Goal: Information Seeking & Learning: Learn about a topic

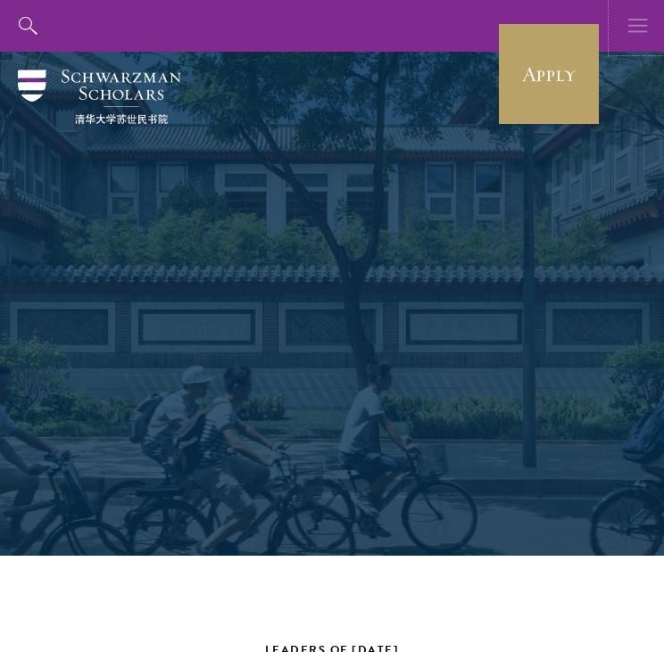
click at [646, 24] on icon "button" at bounding box center [638, 26] width 20 height 52
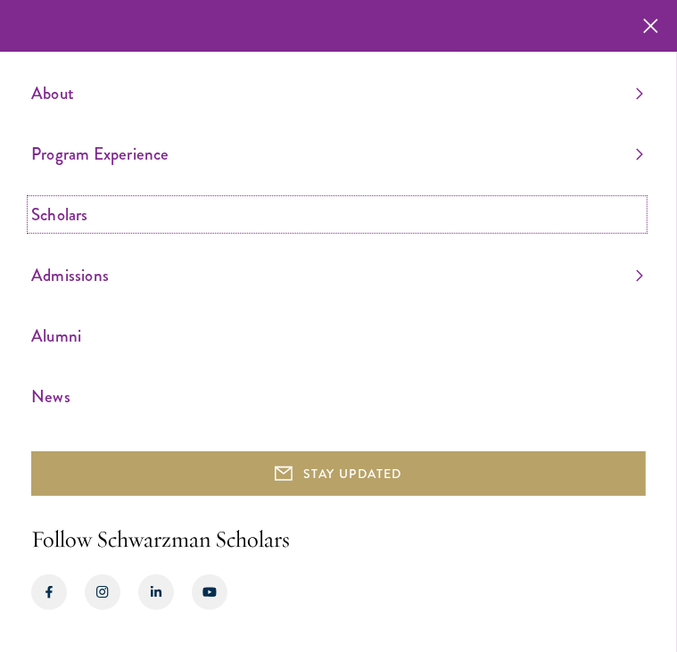
click at [71, 219] on link "Scholars" at bounding box center [337, 214] width 612 height 29
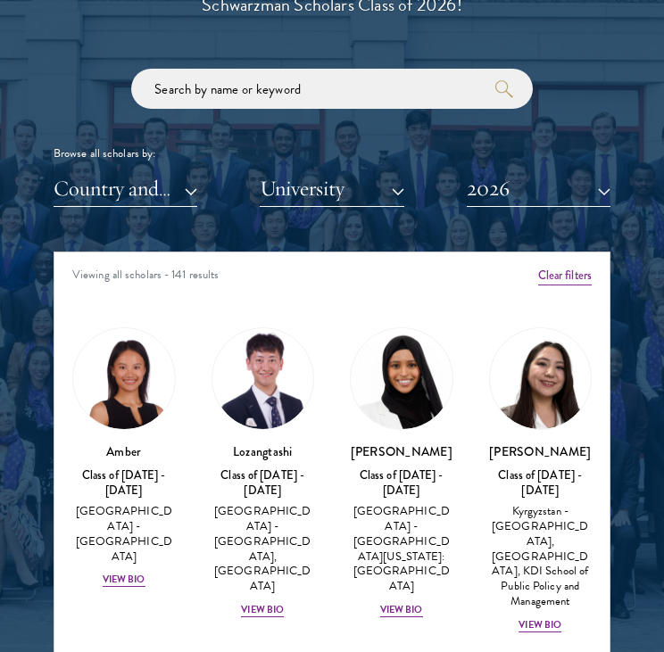
scroll to position [2141, 0]
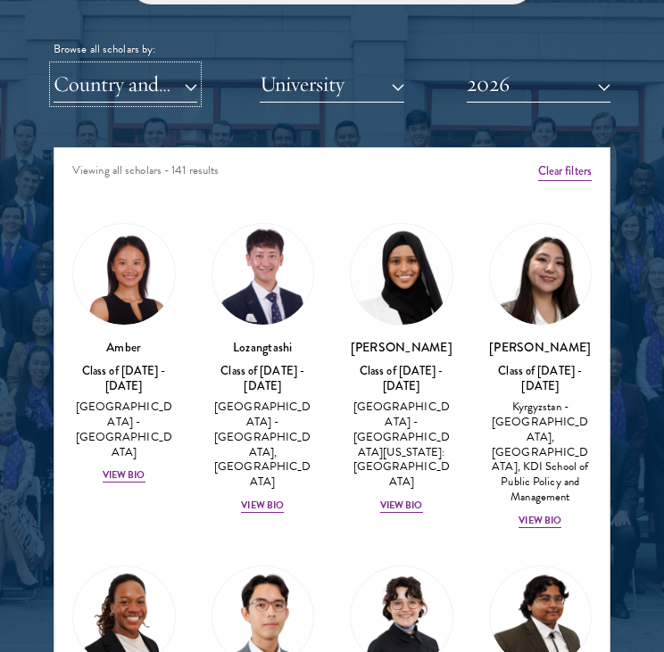
click at [175, 85] on button "Country and Region" at bounding box center [126, 84] width 144 height 37
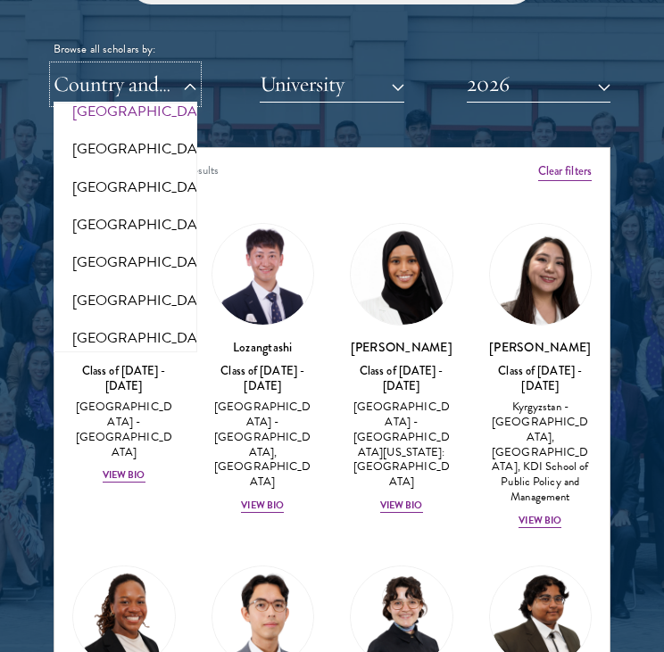
scroll to position [3693, 0]
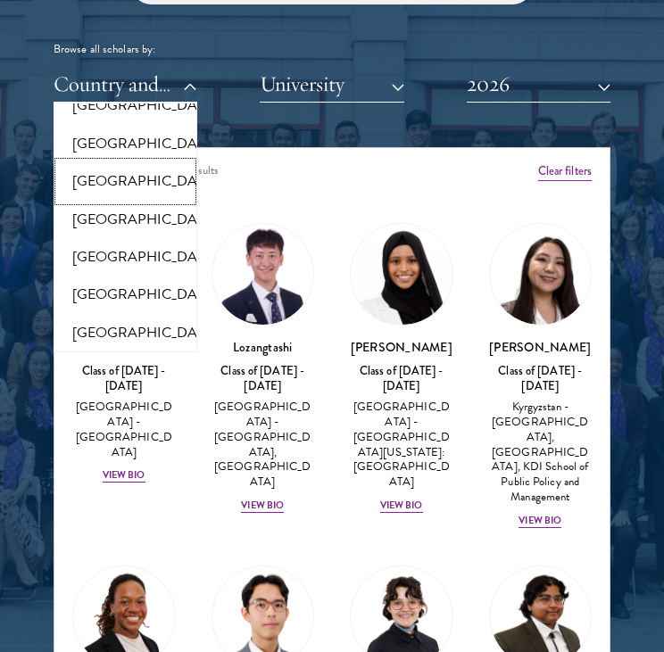
click at [125, 200] on button "[GEOGRAPHIC_DATA]" at bounding box center [125, 180] width 133 height 37
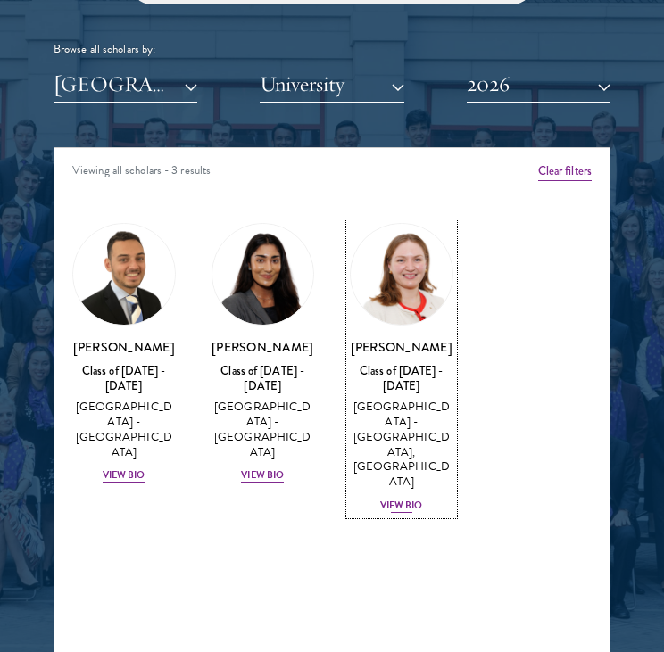
click at [398, 500] on div "View Bio" at bounding box center [401, 506] width 43 height 14
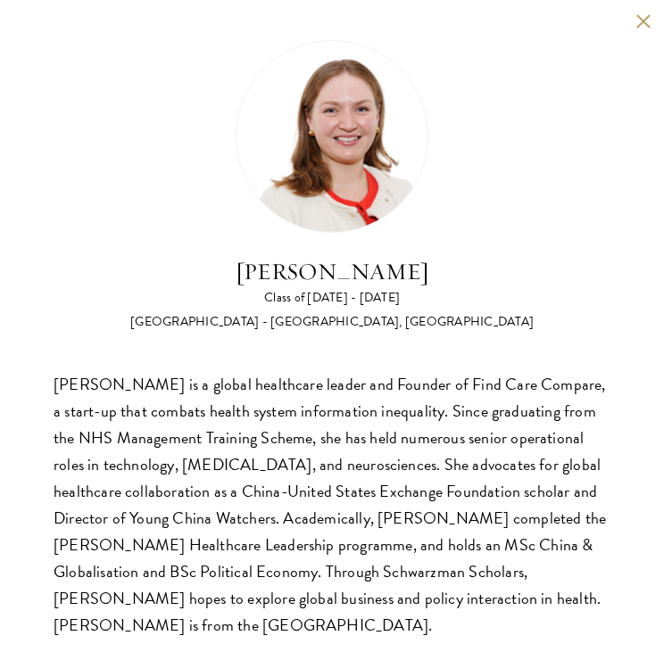
click at [635, 22] on button at bounding box center [642, 20] width 15 height 15
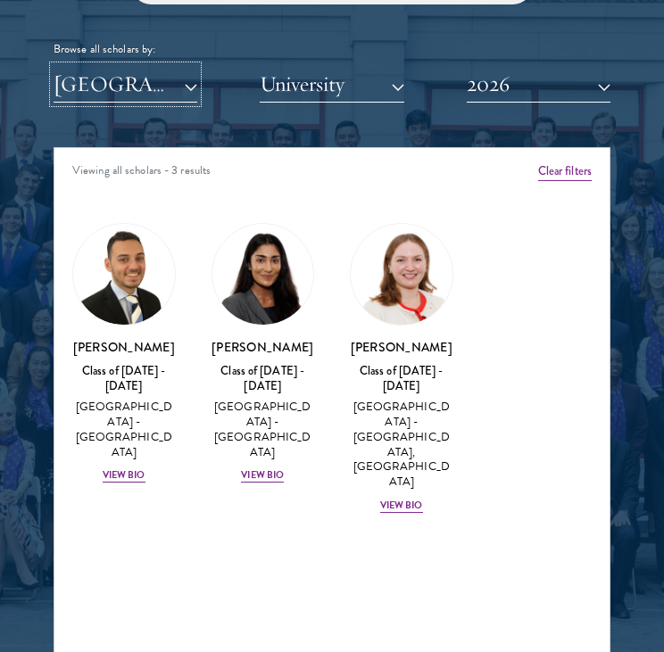
click at [149, 93] on button "[GEOGRAPHIC_DATA]" at bounding box center [126, 84] width 144 height 37
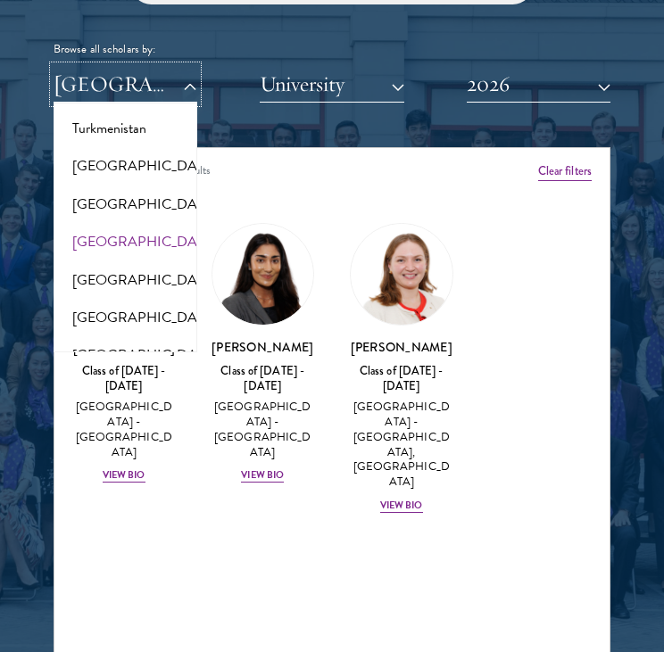
scroll to position [3604, 0]
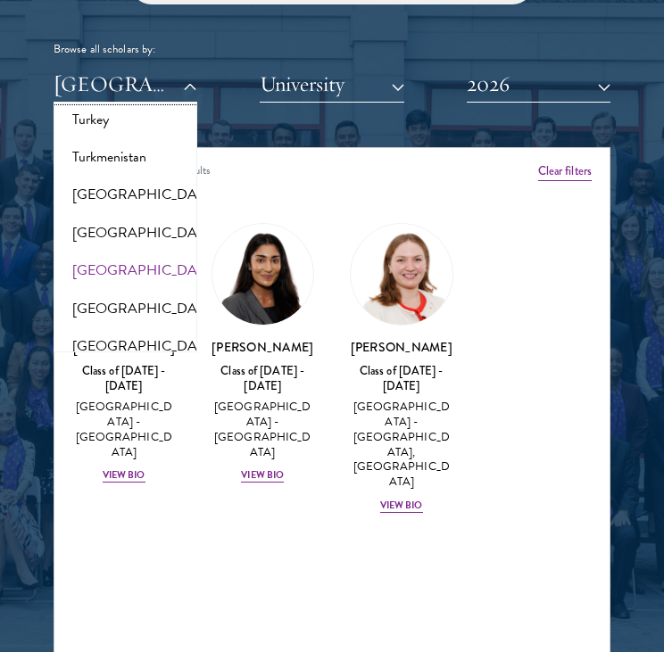
click at [120, 100] on button "[GEOGRAPHIC_DATA]" at bounding box center [125, 80] width 133 height 37
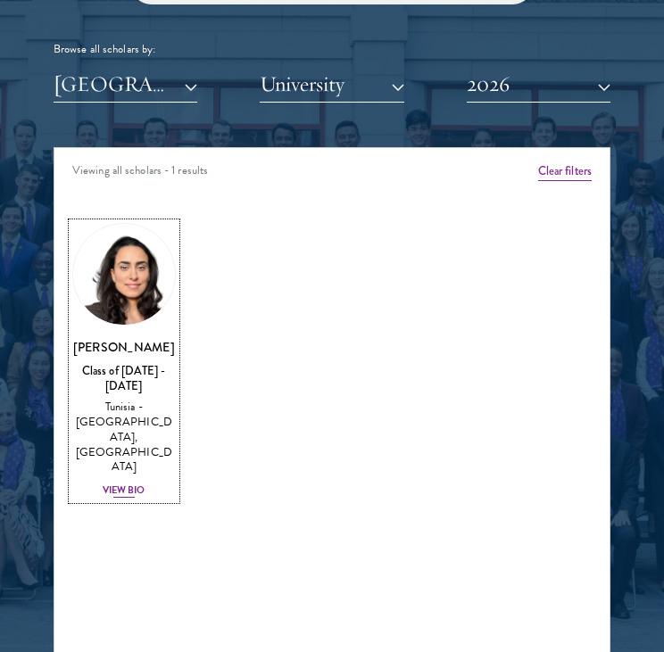
click at [125, 483] on div "View Bio" at bounding box center [124, 490] width 43 height 14
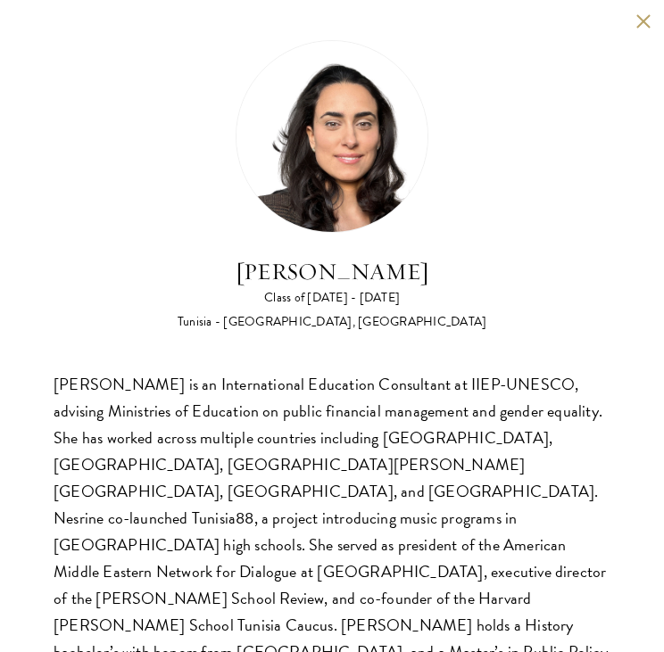
click at [645, 20] on button at bounding box center [642, 20] width 15 height 15
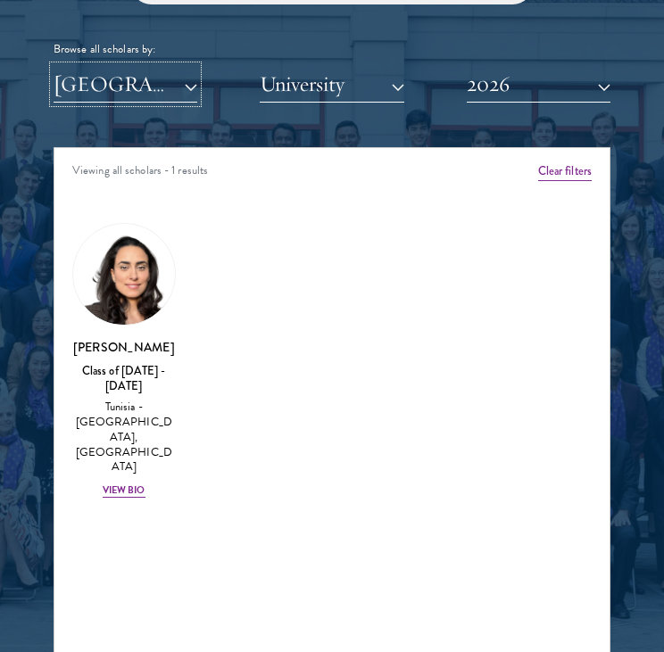
click at [170, 90] on button "[GEOGRAPHIC_DATA]" at bounding box center [126, 84] width 144 height 37
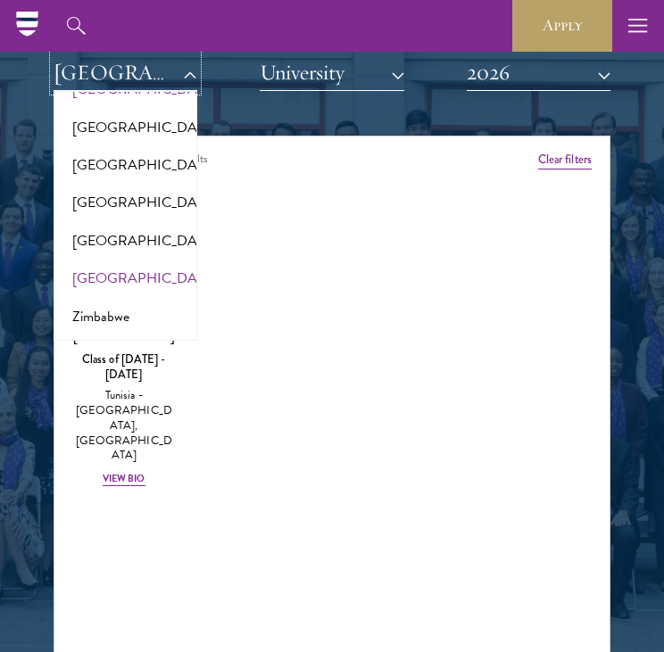
scroll to position [2141, 0]
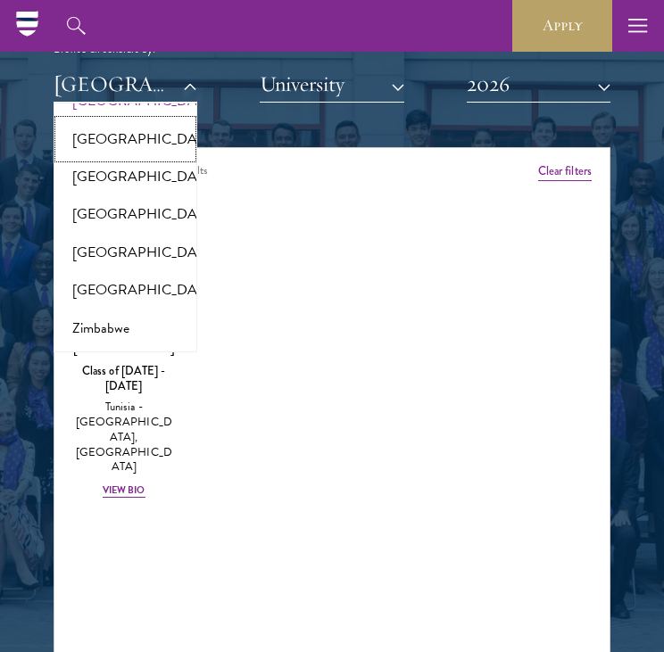
click at [111, 135] on button "[GEOGRAPHIC_DATA]" at bounding box center [125, 138] width 133 height 37
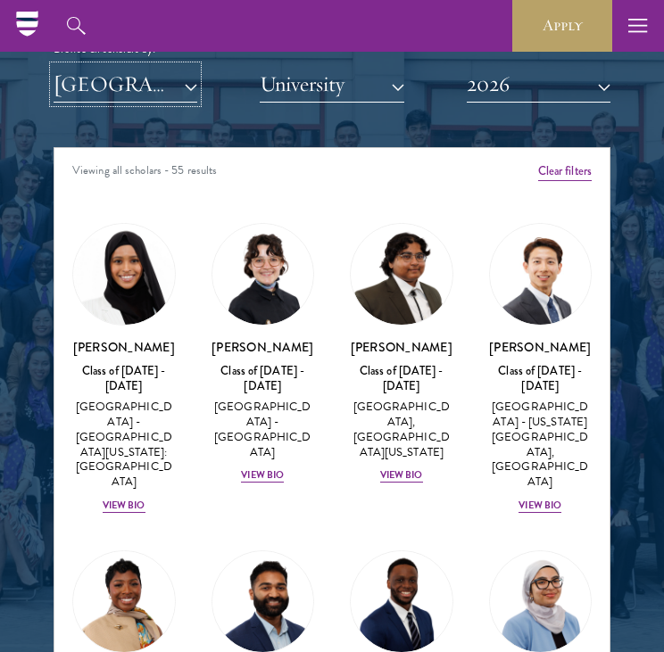
click at [112, 79] on button "[GEOGRAPHIC_DATA]" at bounding box center [126, 84] width 144 height 37
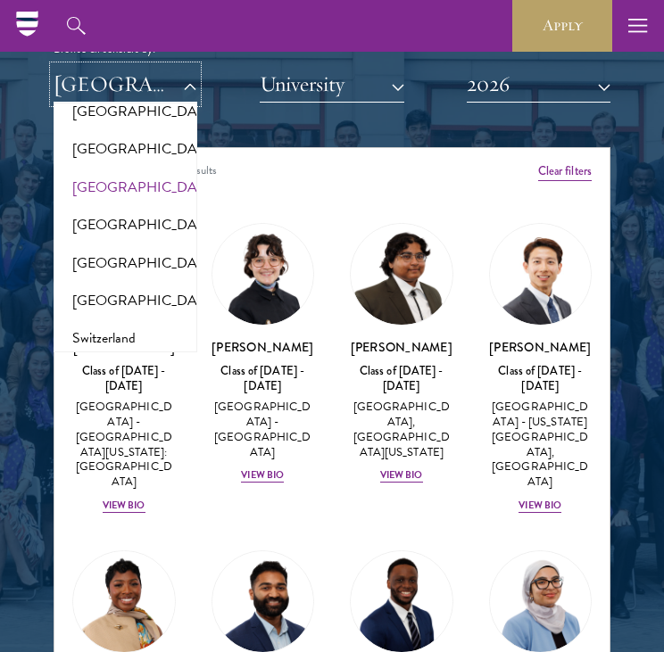
scroll to position [3336, 0]
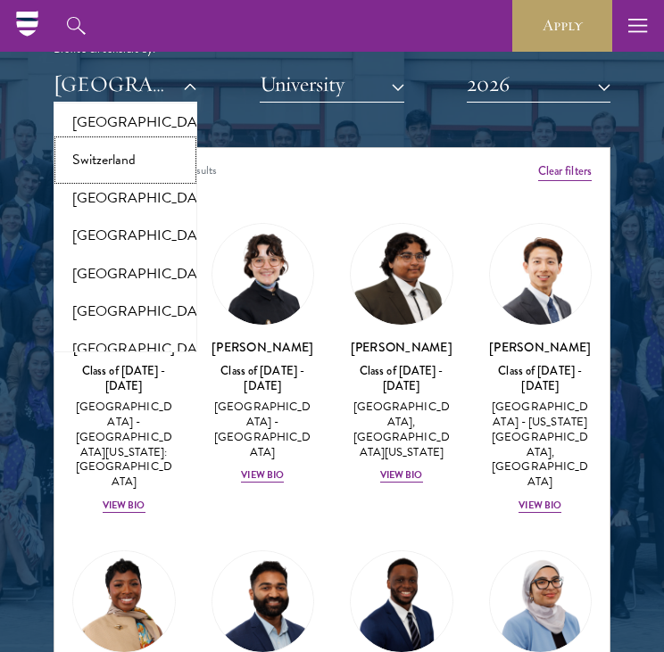
click at [115, 178] on button "Switzerland" at bounding box center [125, 159] width 133 height 37
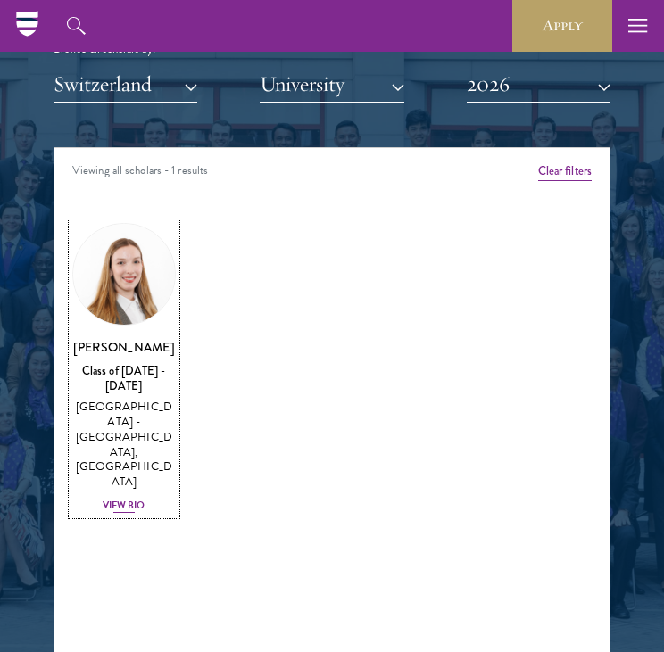
click at [128, 438] on div "[GEOGRAPHIC_DATA] - [GEOGRAPHIC_DATA], [GEOGRAPHIC_DATA]" at bounding box center [123, 445] width 103 height 90
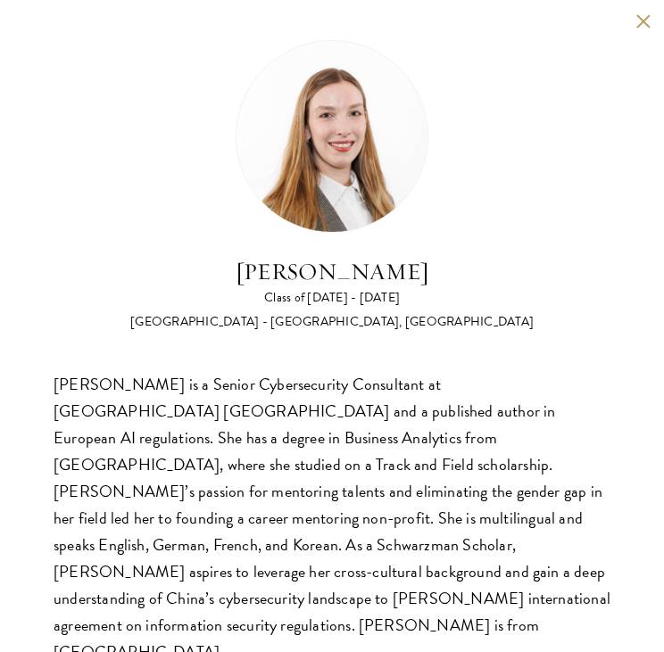
click at [649, 21] on button at bounding box center [642, 20] width 15 height 15
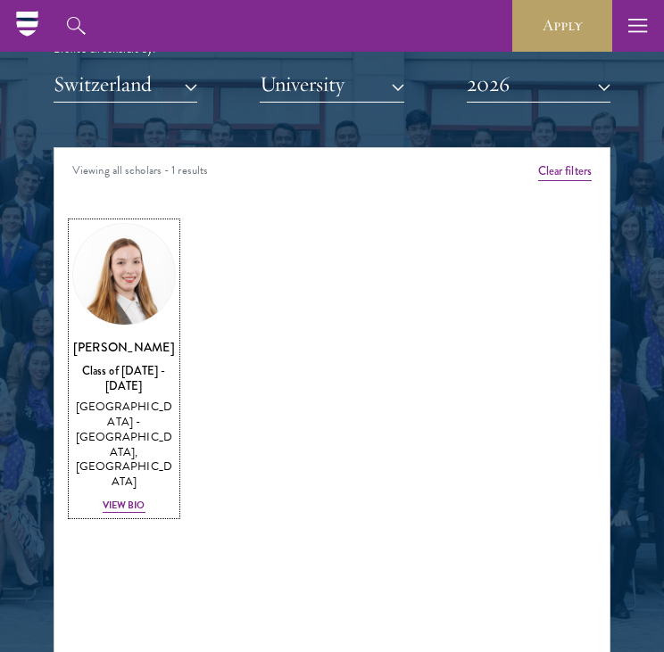
scroll to position [2052, 0]
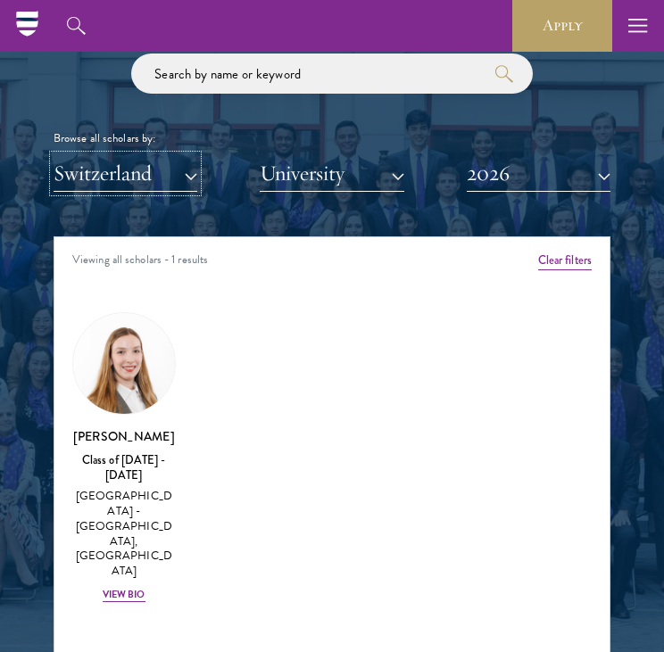
click at [140, 188] on button "Switzerland" at bounding box center [126, 173] width 144 height 37
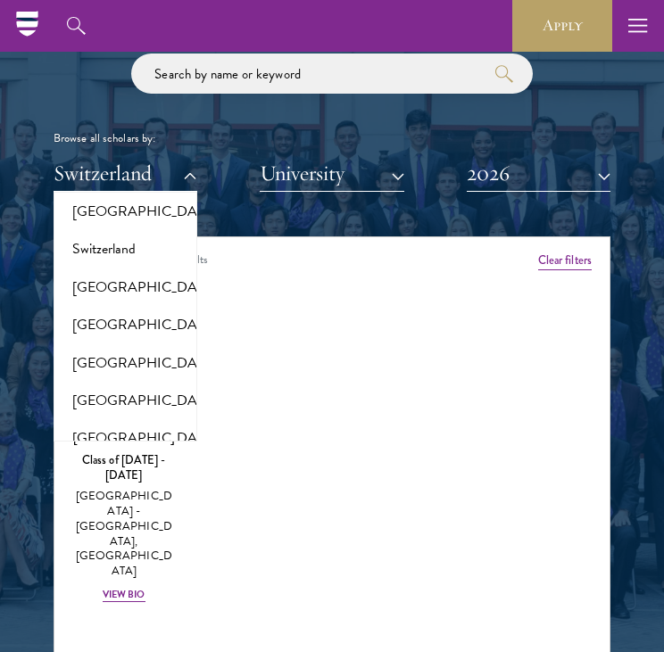
click at [100, 154] on button "[GEOGRAPHIC_DATA]" at bounding box center [125, 135] width 133 height 37
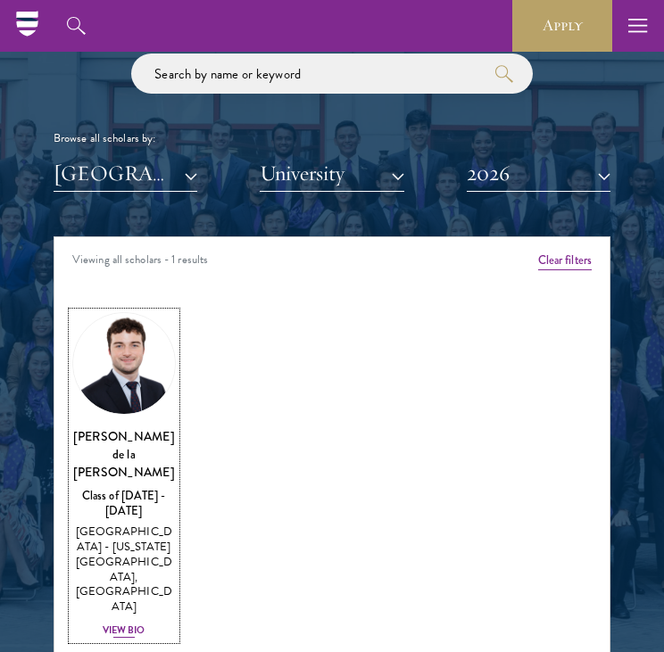
click at [139, 468] on div "[PERSON_NAME] de la [PERSON_NAME] Class of [DATE] - [DATE] [GEOGRAPHIC_DATA] - …" at bounding box center [123, 533] width 103 height 212
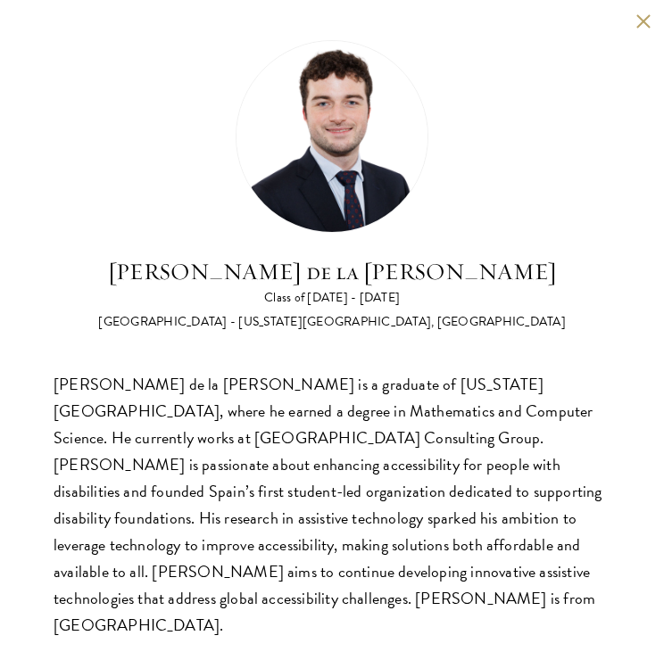
click at [643, 20] on button at bounding box center [642, 20] width 15 height 15
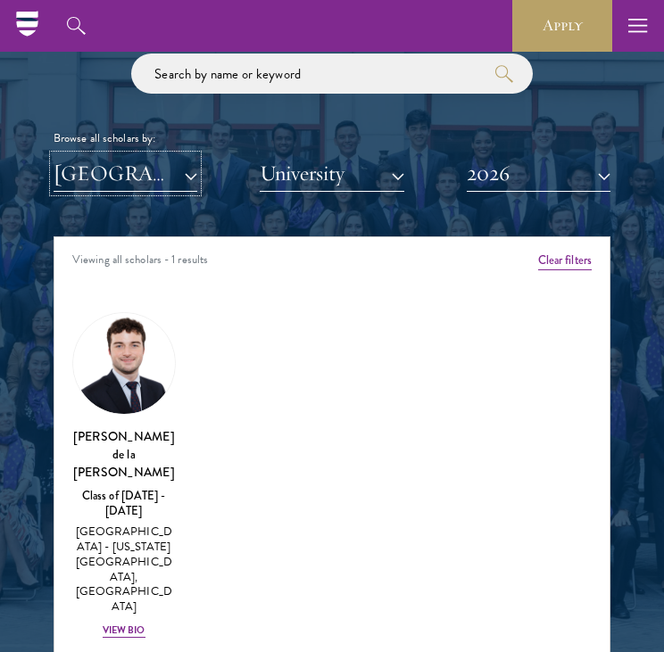
click at [153, 183] on button "[GEOGRAPHIC_DATA]" at bounding box center [126, 173] width 144 height 37
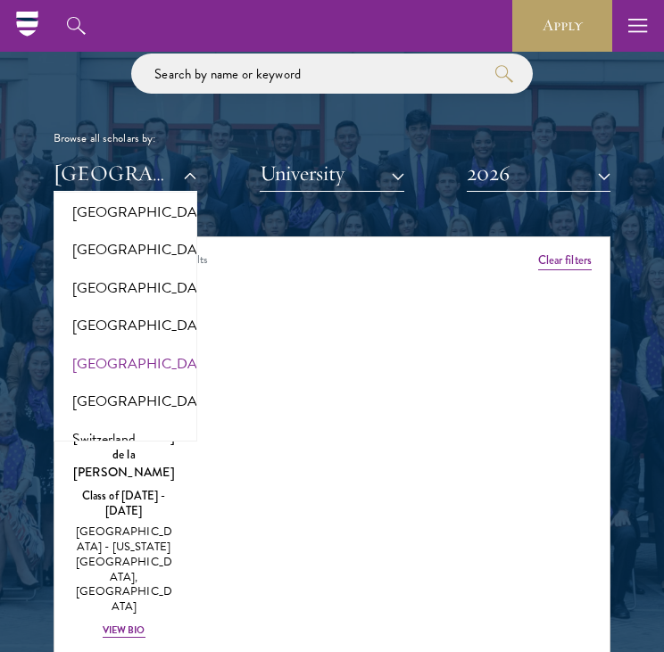
scroll to position [3068, 0]
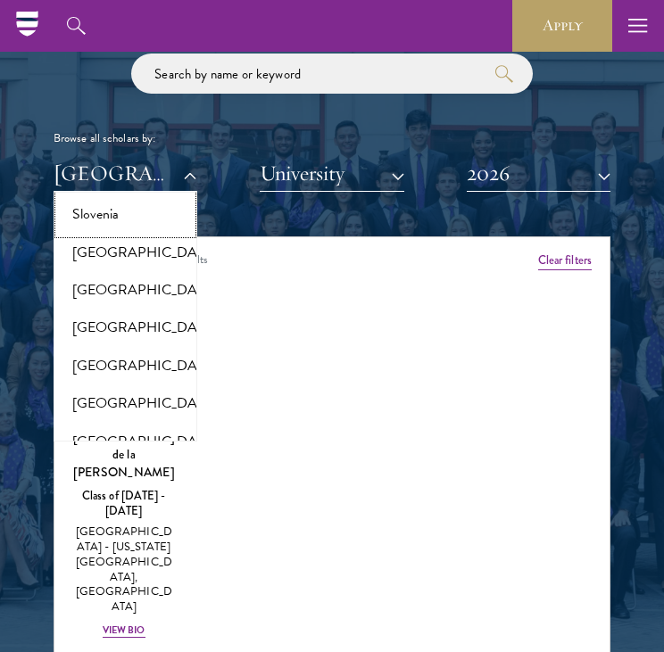
click at [118, 233] on button "Slovenia" at bounding box center [125, 213] width 133 height 37
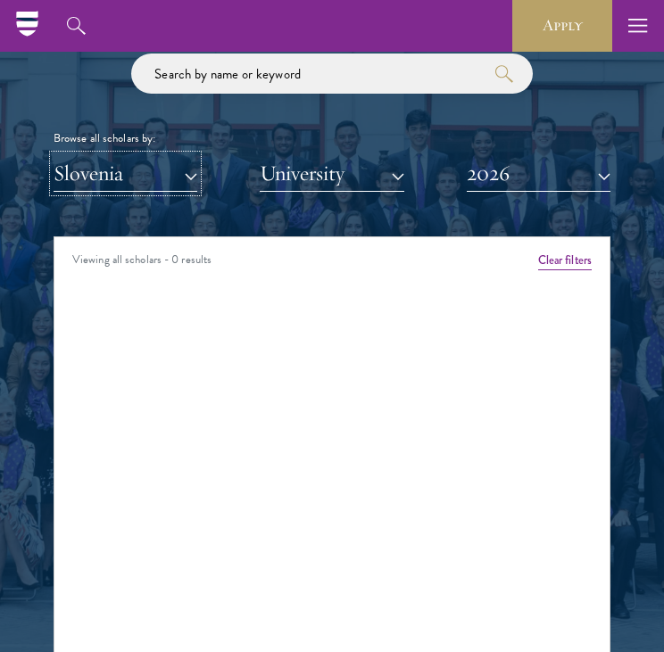
drag, startPoint x: 145, startPoint y: 176, endPoint x: 143, endPoint y: 186, distance: 11.0
click at [144, 181] on button "Slovenia" at bounding box center [126, 173] width 144 height 37
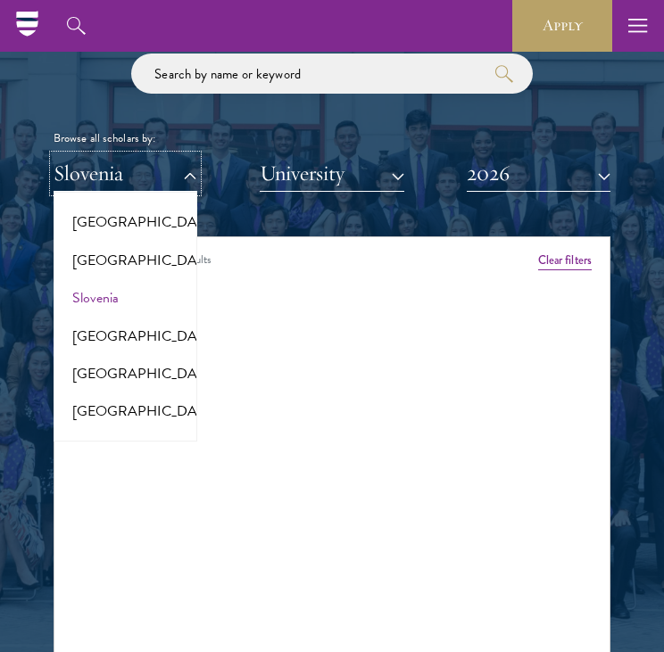
scroll to position [2890, 0]
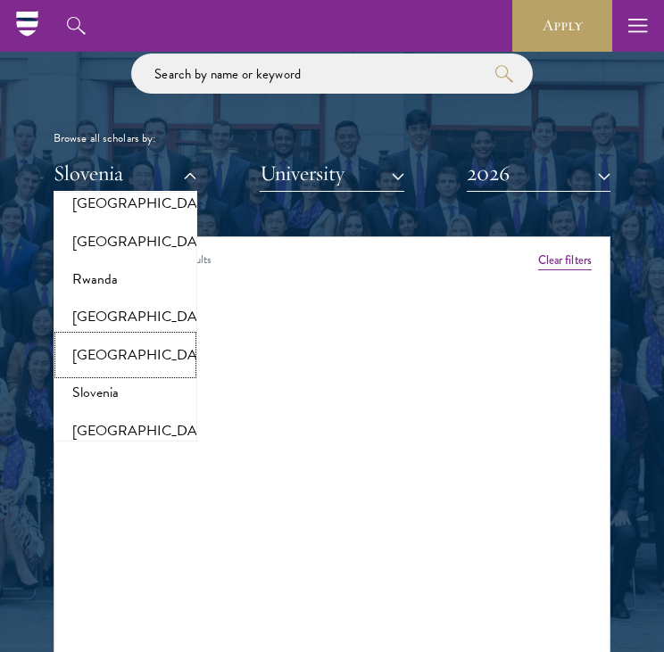
click at [120, 374] on button "[GEOGRAPHIC_DATA]" at bounding box center [125, 354] width 133 height 37
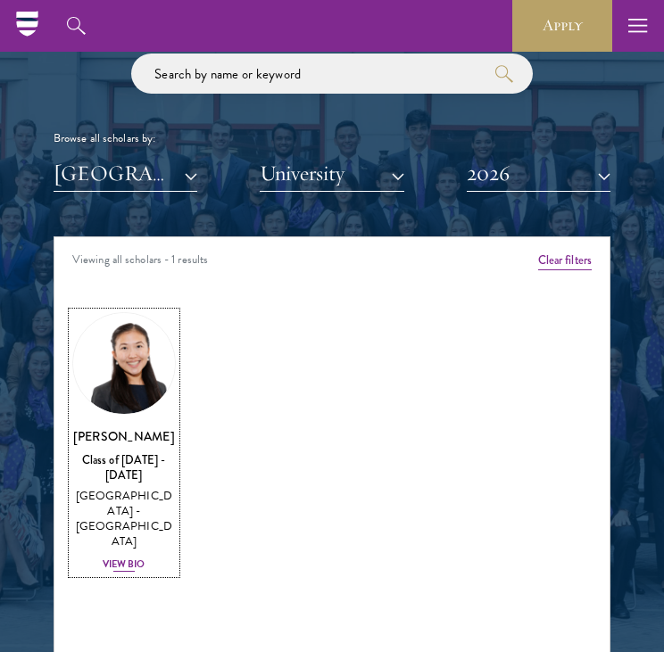
click at [153, 470] on div "[PERSON_NAME] Class of [DATE] - [DATE] [GEOGRAPHIC_DATA] - [GEOGRAPHIC_DATA] Vi…" at bounding box center [123, 500] width 103 height 146
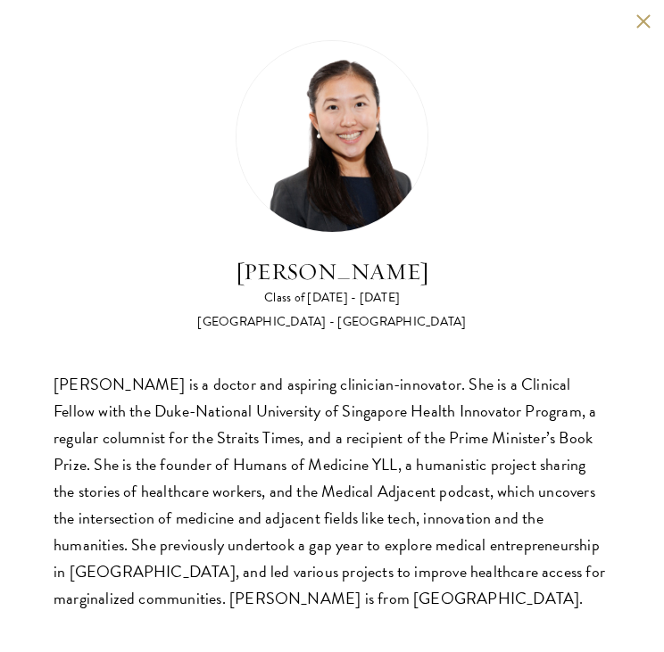
click at [648, 38] on div "[PERSON_NAME] Class of [DATE] - [DATE] [GEOGRAPHIC_DATA] - [GEOGRAPHIC_DATA] [P…" at bounding box center [332, 326] width 664 height 652
click at [647, 29] on div "[PERSON_NAME] Class of [DATE] - [DATE] [GEOGRAPHIC_DATA] - [GEOGRAPHIC_DATA] [P…" at bounding box center [332, 326] width 664 height 652
click at [648, 26] on button at bounding box center [642, 20] width 15 height 15
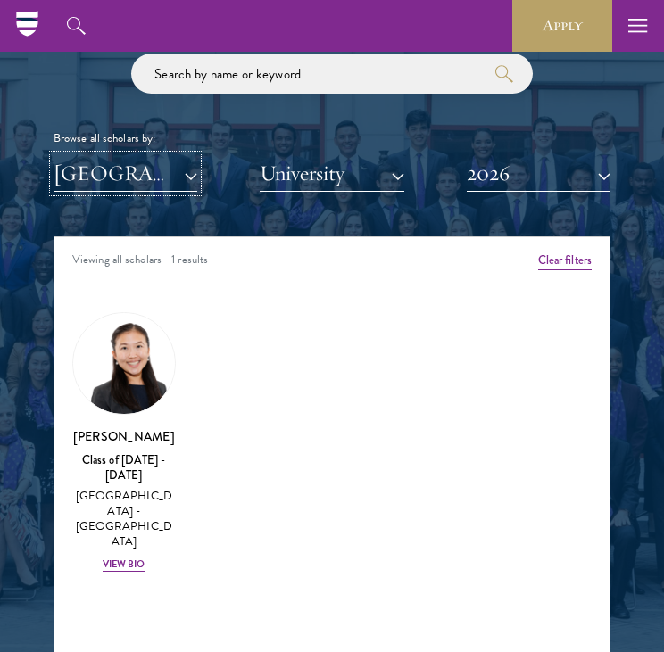
click at [98, 162] on button "[GEOGRAPHIC_DATA]" at bounding box center [126, 173] width 144 height 37
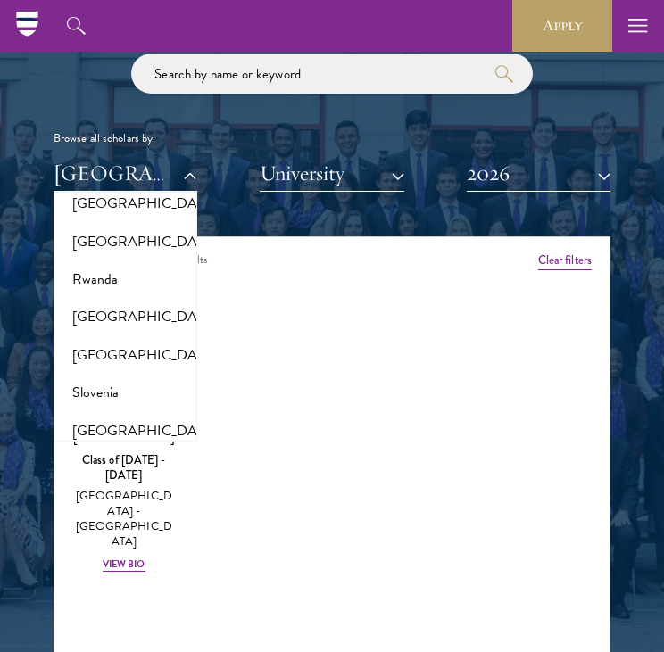
click at [107, 185] on button "[GEOGRAPHIC_DATA]" at bounding box center [125, 165] width 133 height 37
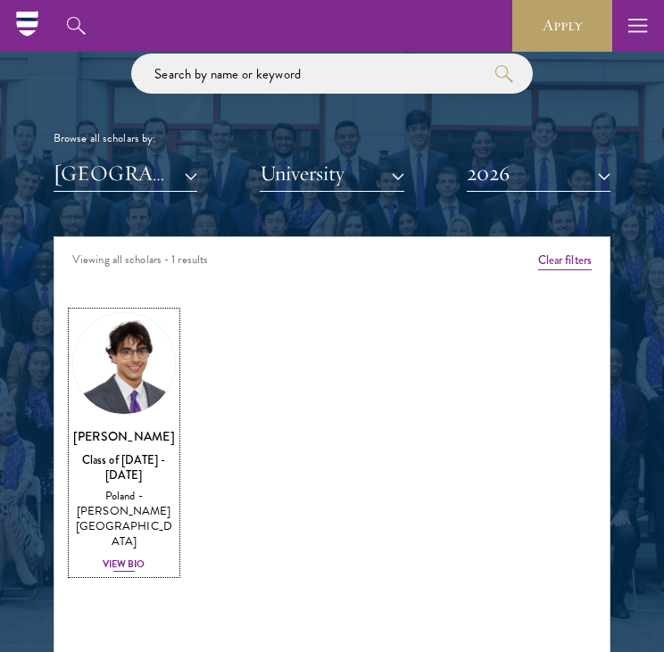
click at [97, 494] on div "Poland - [PERSON_NAME][GEOGRAPHIC_DATA]" at bounding box center [123, 519] width 103 height 60
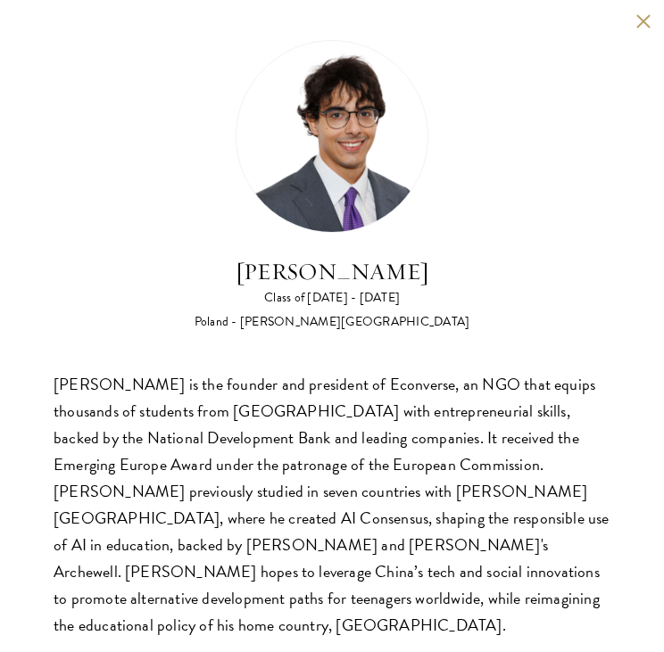
click at [645, 25] on button at bounding box center [642, 20] width 15 height 15
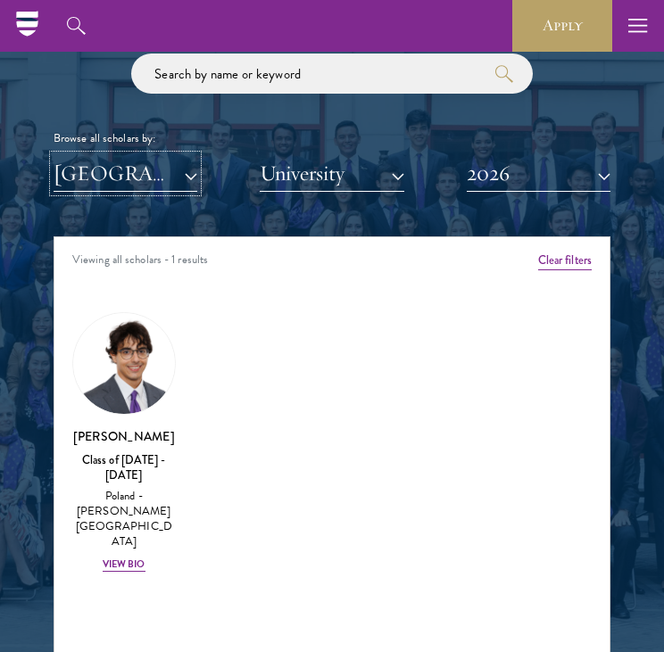
click at [104, 170] on button "[GEOGRAPHIC_DATA]" at bounding box center [126, 173] width 144 height 37
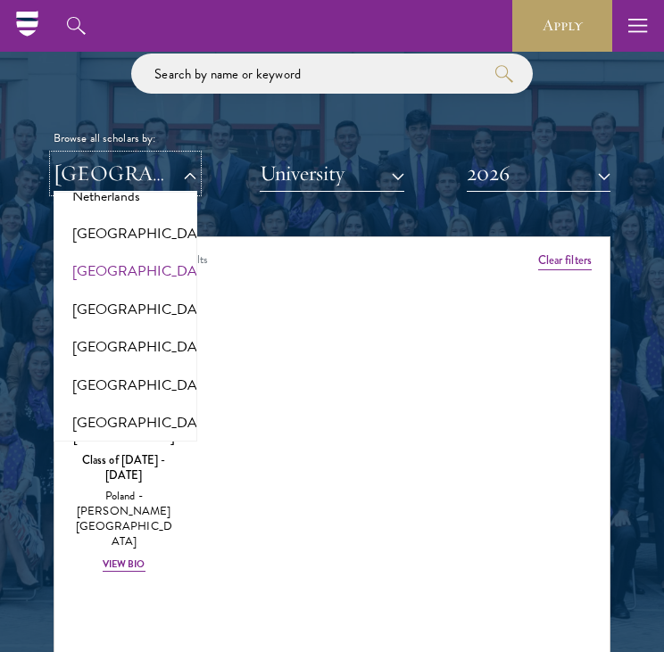
scroll to position [2266, 0]
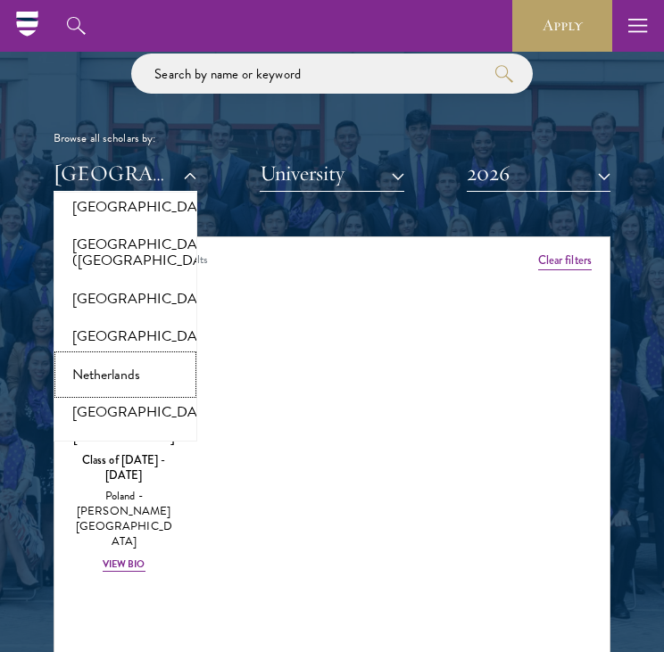
click at [114, 393] on button "Netherlands" at bounding box center [125, 374] width 133 height 37
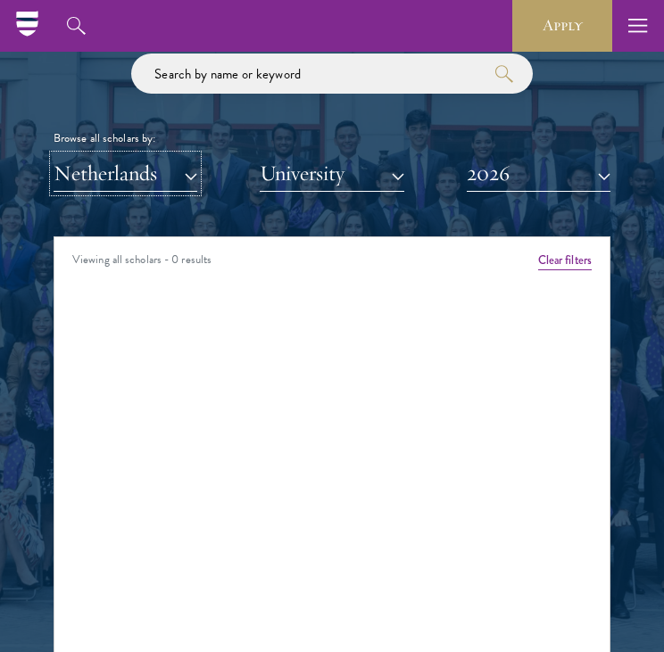
click at [89, 157] on button "Netherlands" at bounding box center [126, 173] width 144 height 37
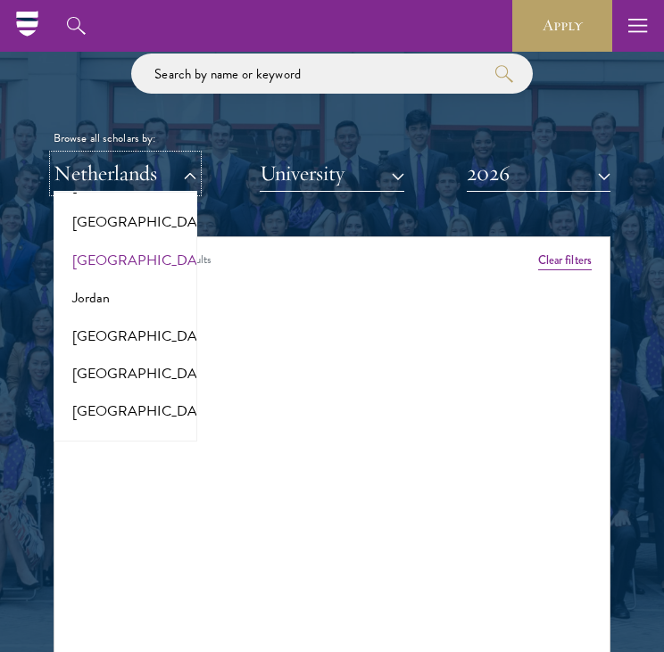
scroll to position [1641, 0]
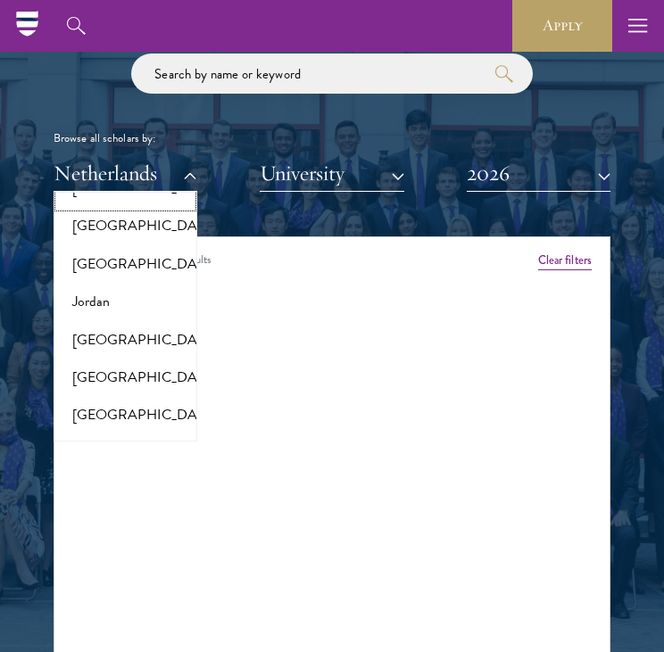
click at [93, 207] on button "[GEOGRAPHIC_DATA]" at bounding box center [125, 187] width 133 height 37
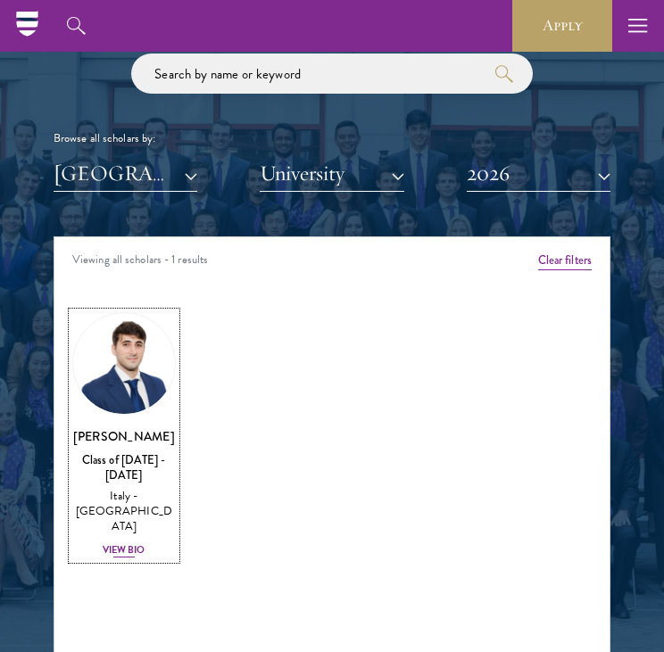
click at [135, 489] on div "Italy - [GEOGRAPHIC_DATA]" at bounding box center [123, 511] width 103 height 45
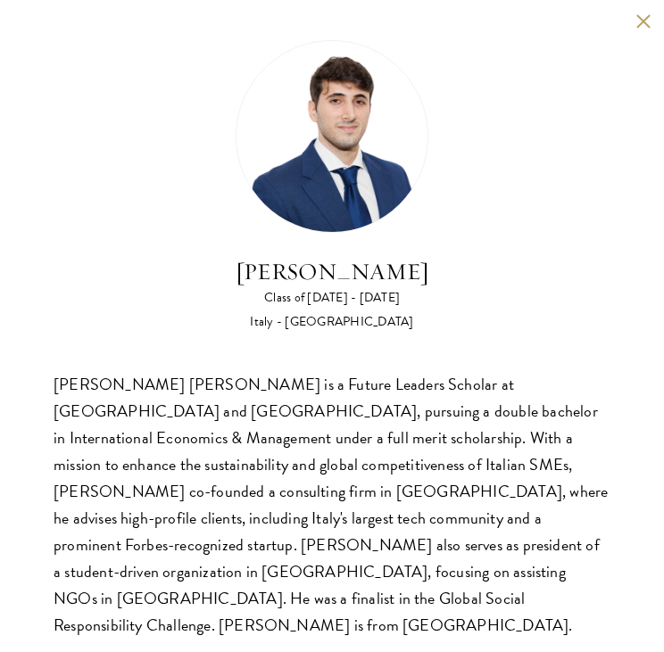
click at [652, 26] on div "[PERSON_NAME] Class of [DATE] - [DATE] [GEOGRAPHIC_DATA] - [GEOGRAPHIC_DATA] [P…" at bounding box center [332, 339] width 664 height 679
click at [642, 26] on button at bounding box center [642, 20] width 15 height 15
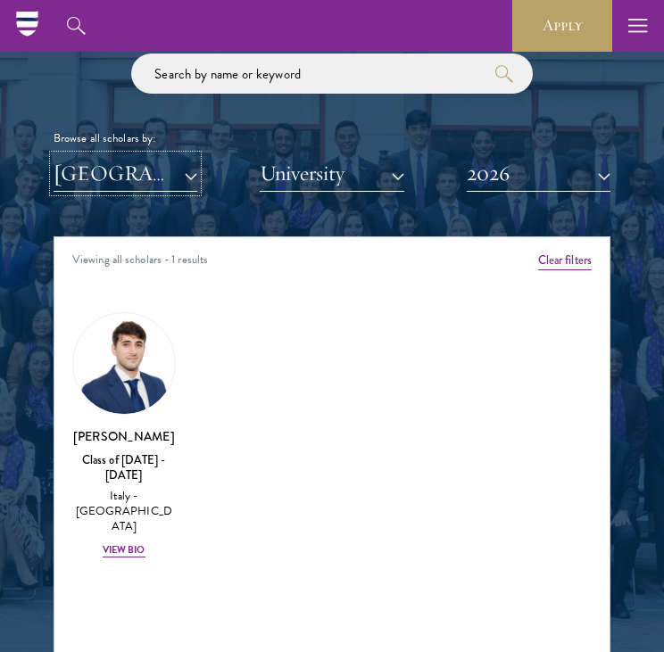
click at [107, 178] on button "[GEOGRAPHIC_DATA]" at bounding box center [126, 173] width 144 height 37
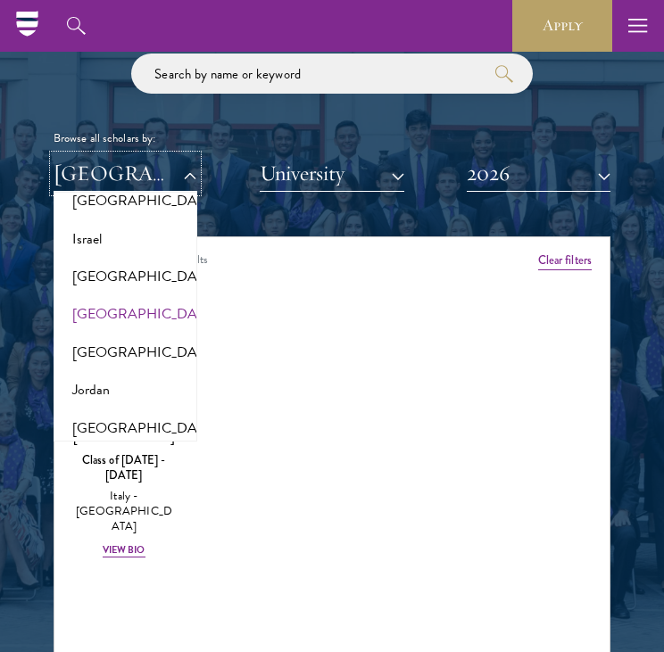
scroll to position [1552, 0]
click at [102, 220] on button "[GEOGRAPHIC_DATA]" at bounding box center [125, 201] width 133 height 37
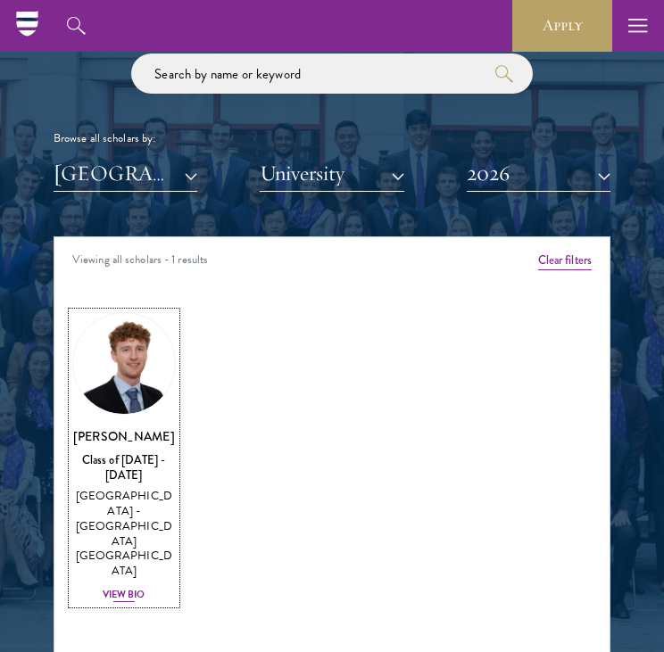
click at [142, 412] on link "[PERSON_NAME] Class of [DATE] - [DATE] [GEOGRAPHIC_DATA] - [GEOGRAPHIC_DATA] [G…" at bounding box center [123, 458] width 103 height 292
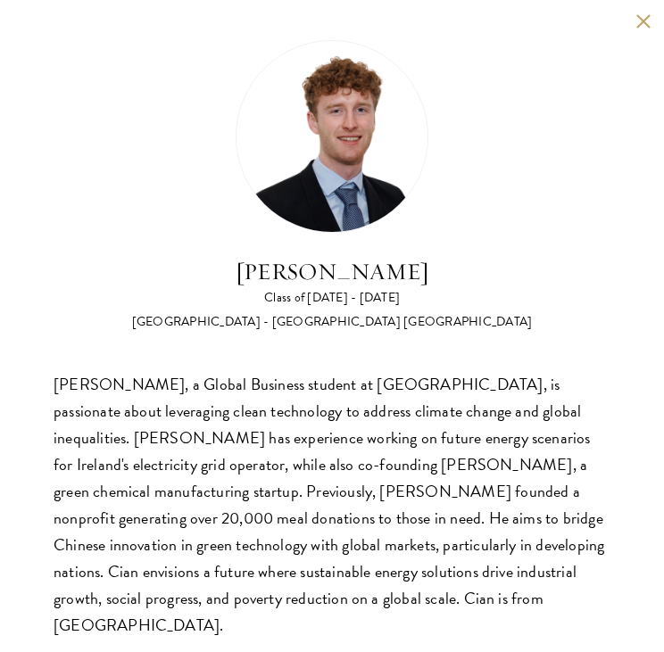
click at [643, 23] on button at bounding box center [642, 20] width 15 height 15
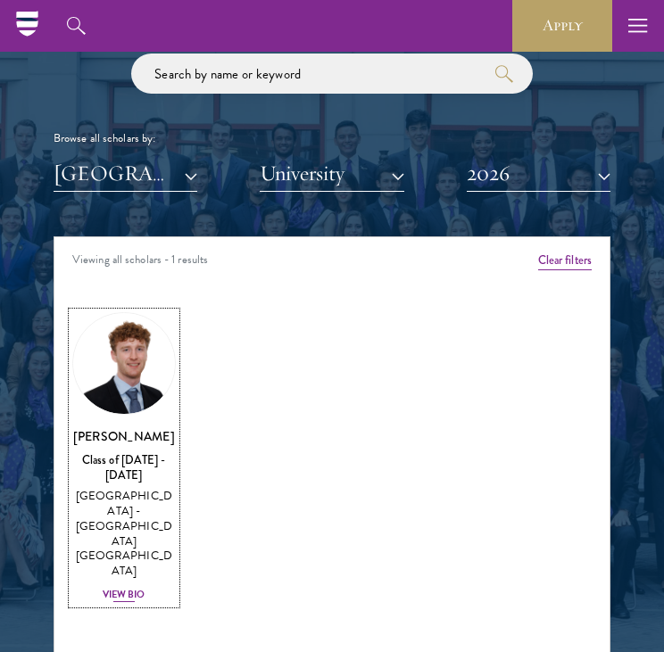
click at [154, 499] on div "[GEOGRAPHIC_DATA] - [GEOGRAPHIC_DATA] [GEOGRAPHIC_DATA]" at bounding box center [123, 534] width 103 height 90
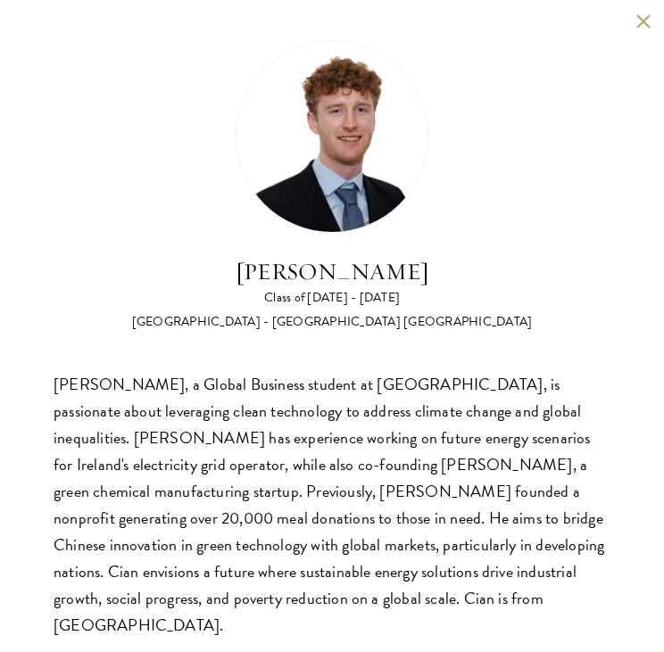
click at [646, 21] on button at bounding box center [642, 20] width 15 height 15
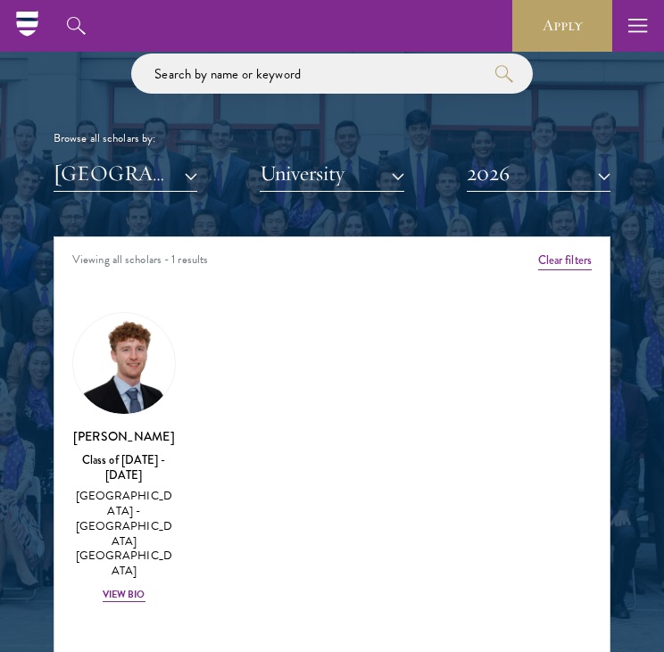
click at [113, 152] on div "Browse all scholars by: [GEOGRAPHIC_DATA] All Countries and Regions [GEOGRAPHIC…" at bounding box center [332, 123] width 557 height 138
click at [107, 177] on button "[GEOGRAPHIC_DATA]" at bounding box center [126, 173] width 144 height 37
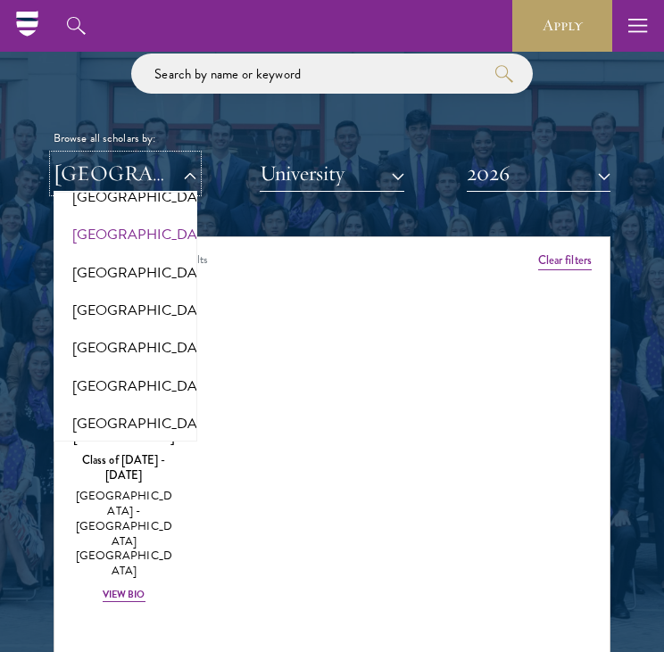
scroll to position [3693, 0]
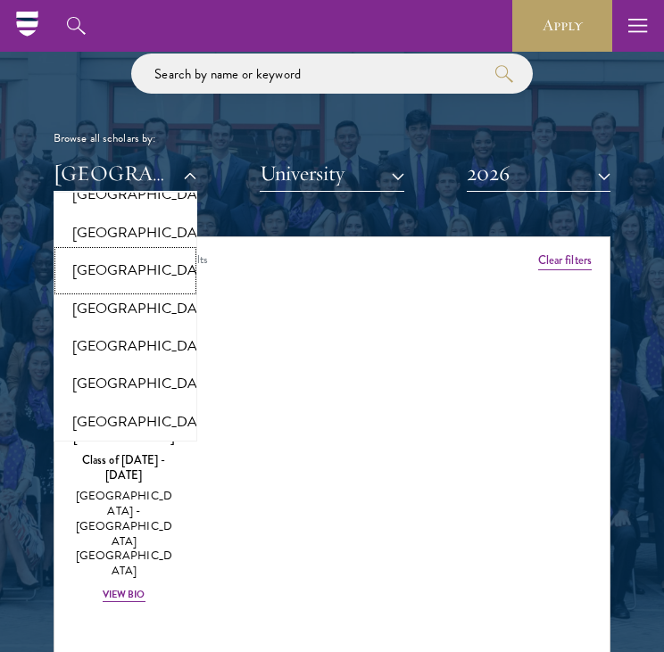
click at [115, 289] on button "[GEOGRAPHIC_DATA]" at bounding box center [125, 270] width 133 height 37
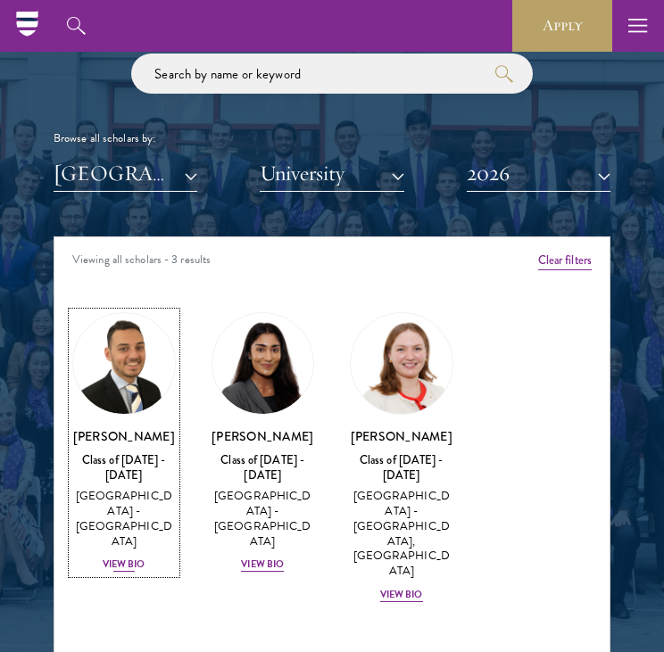
click at [136, 417] on link "[PERSON_NAME] Class of [DATE] - [DATE] [GEOGRAPHIC_DATA] - [GEOGRAPHIC_DATA] Vi…" at bounding box center [123, 443] width 103 height 262
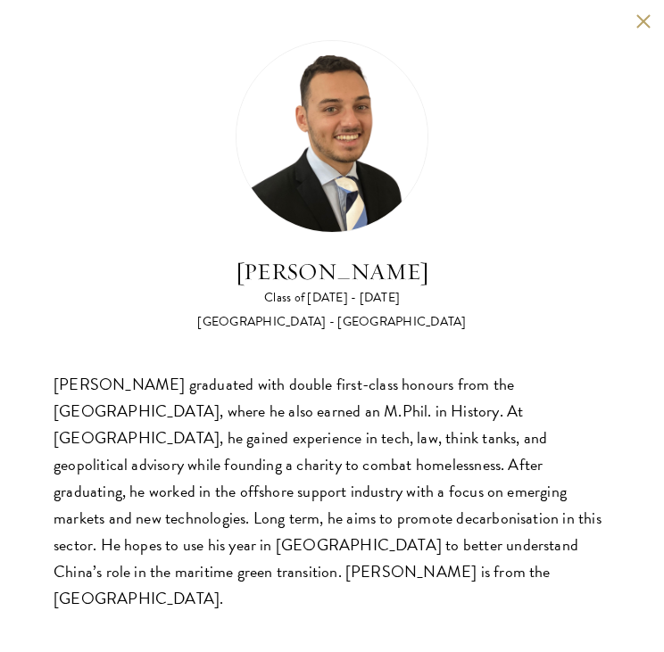
click at [651, 22] on div "[PERSON_NAME] Class of [DATE] - [DATE] [GEOGRAPHIC_DATA] - [GEOGRAPHIC_DATA] [P…" at bounding box center [332, 326] width 664 height 652
click at [648, 23] on button at bounding box center [642, 20] width 15 height 15
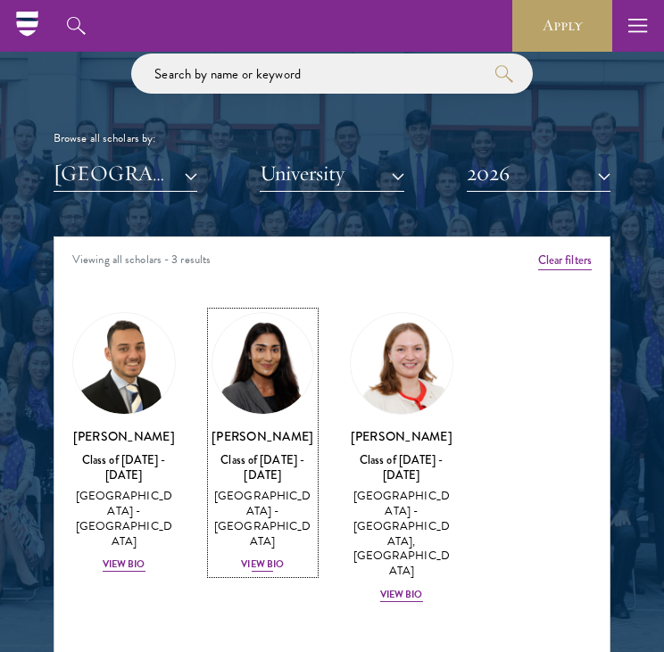
click at [268, 507] on div "[GEOGRAPHIC_DATA] - [GEOGRAPHIC_DATA]" at bounding box center [262, 519] width 103 height 60
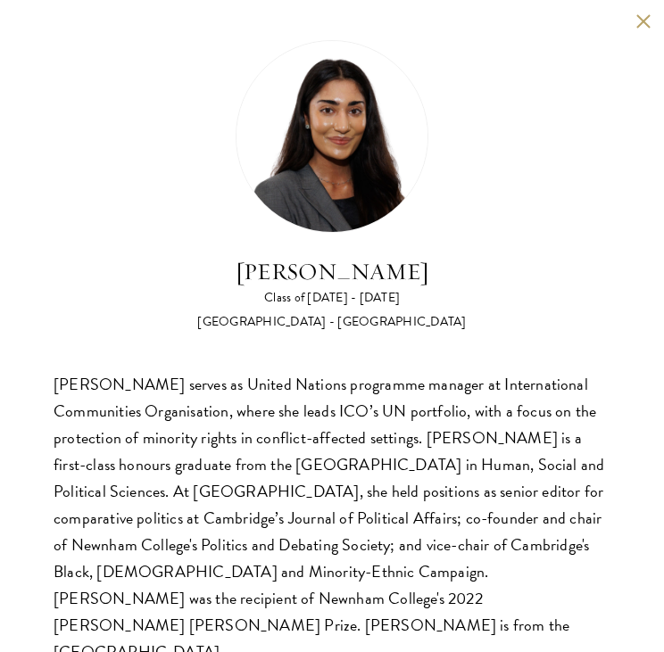
click at [639, 19] on button at bounding box center [642, 20] width 15 height 15
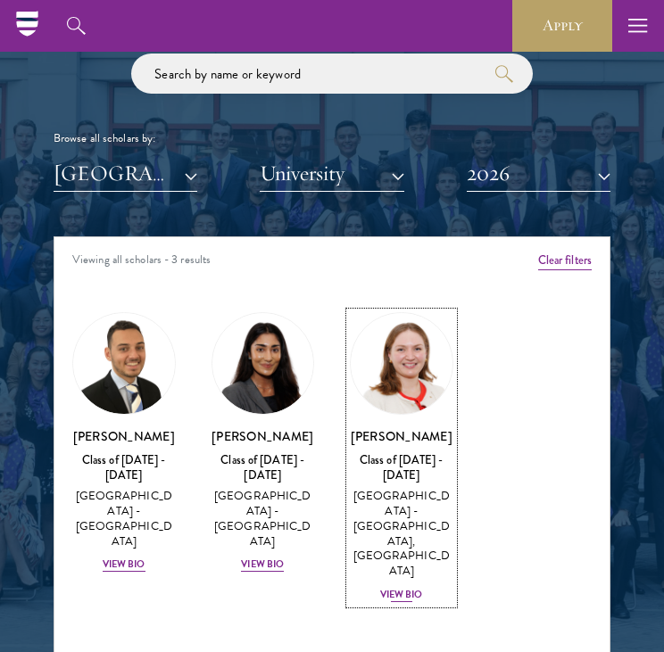
click at [428, 445] on h3 "[PERSON_NAME]" at bounding box center [401, 436] width 103 height 18
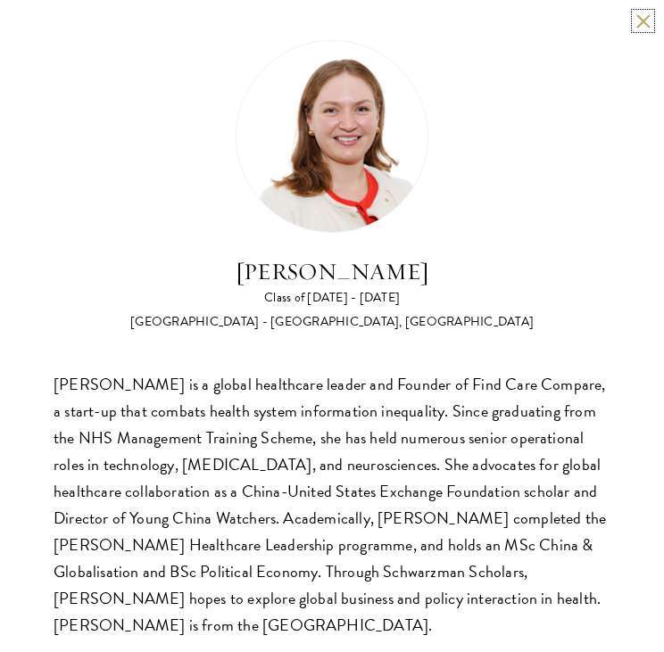
click at [635, 18] on button at bounding box center [642, 20] width 15 height 15
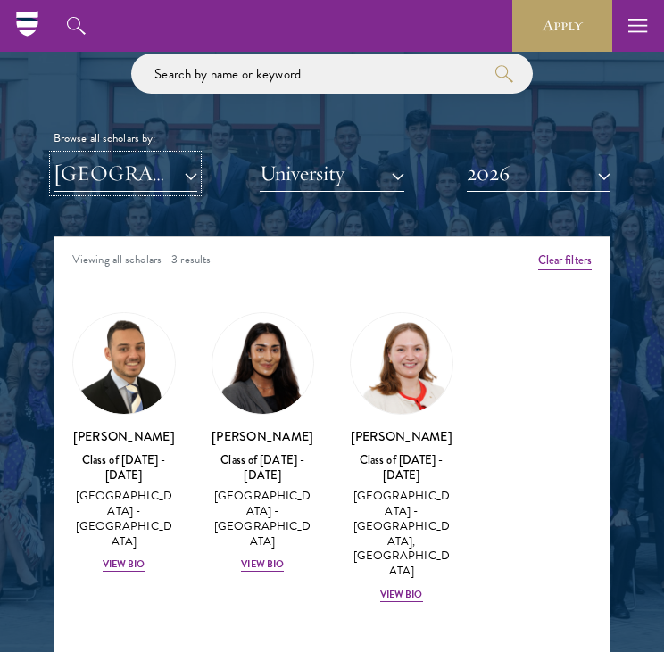
click at [175, 171] on button "[GEOGRAPHIC_DATA]" at bounding box center [126, 173] width 144 height 37
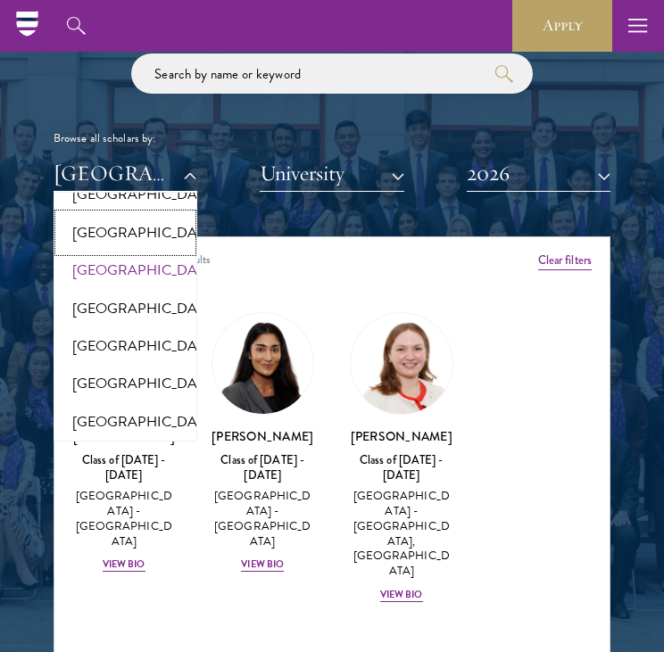
click at [103, 252] on button "[GEOGRAPHIC_DATA]" at bounding box center [125, 232] width 133 height 37
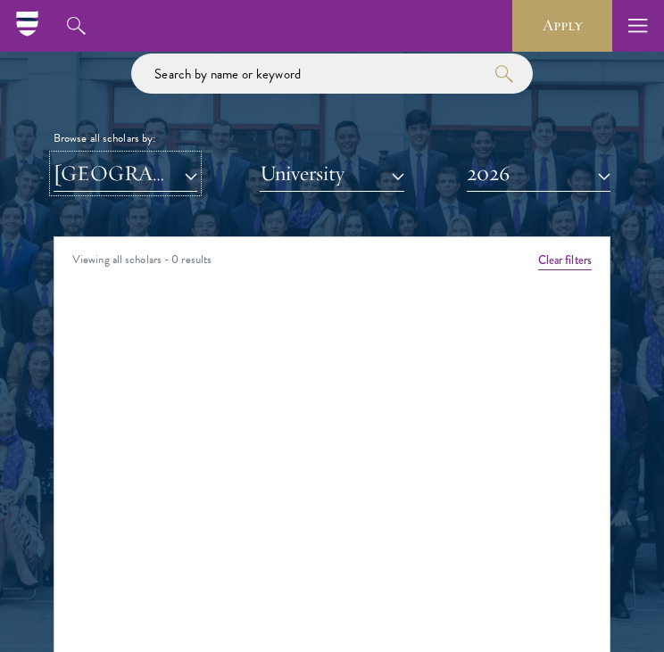
click at [155, 180] on button "[GEOGRAPHIC_DATA]" at bounding box center [126, 173] width 144 height 37
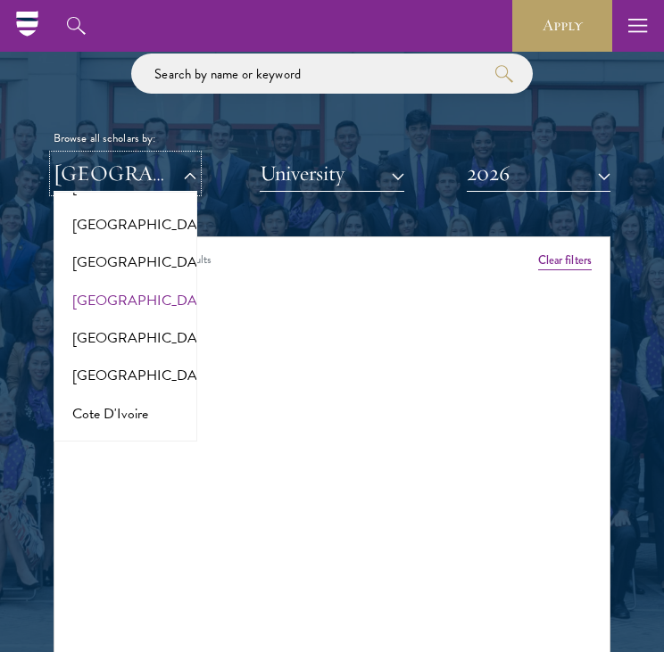
scroll to position [624, 0]
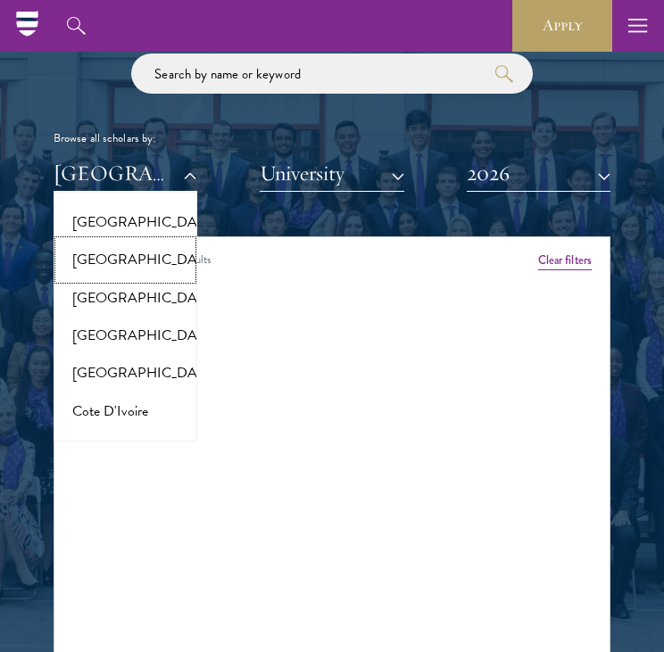
click at [93, 278] on button "[GEOGRAPHIC_DATA]" at bounding box center [125, 259] width 133 height 37
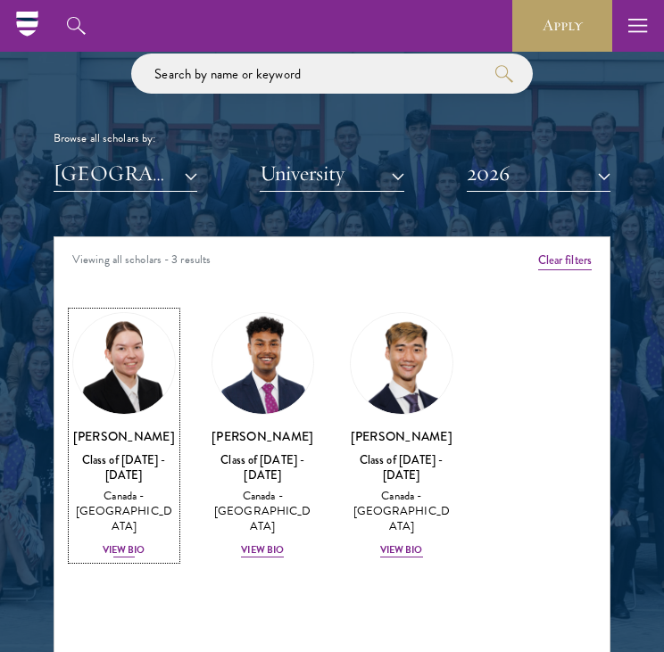
click at [118, 489] on div "Canada - [GEOGRAPHIC_DATA]" at bounding box center [123, 511] width 103 height 45
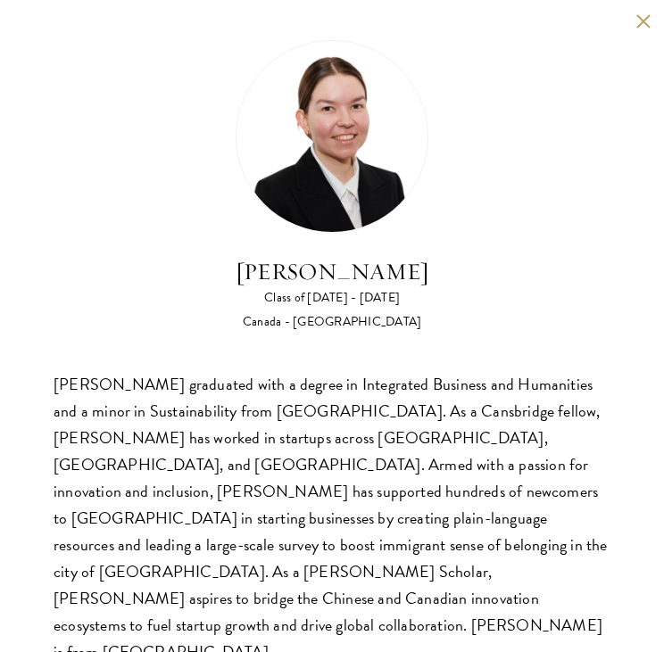
click at [643, 22] on button at bounding box center [642, 20] width 15 height 15
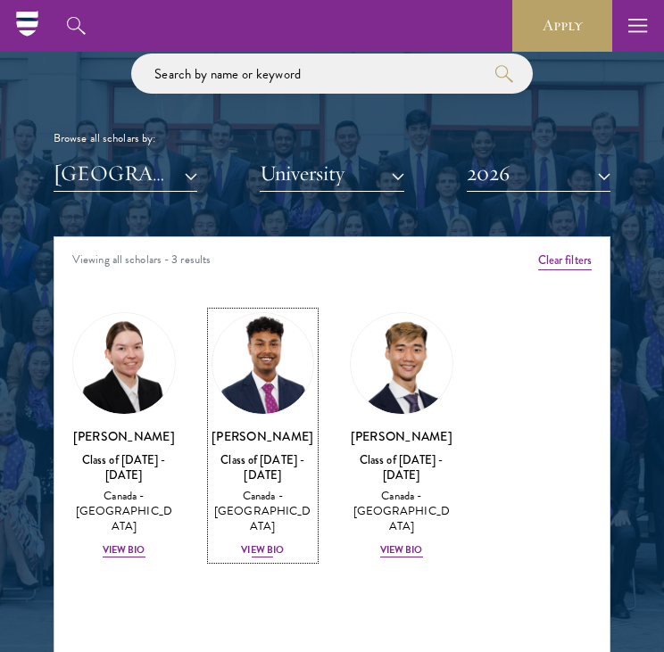
click at [257, 420] on link "[PERSON_NAME] Class of [DATE] - [DATE] [GEOGRAPHIC_DATA] - [GEOGRAPHIC_DATA] Vi…" at bounding box center [262, 435] width 103 height 247
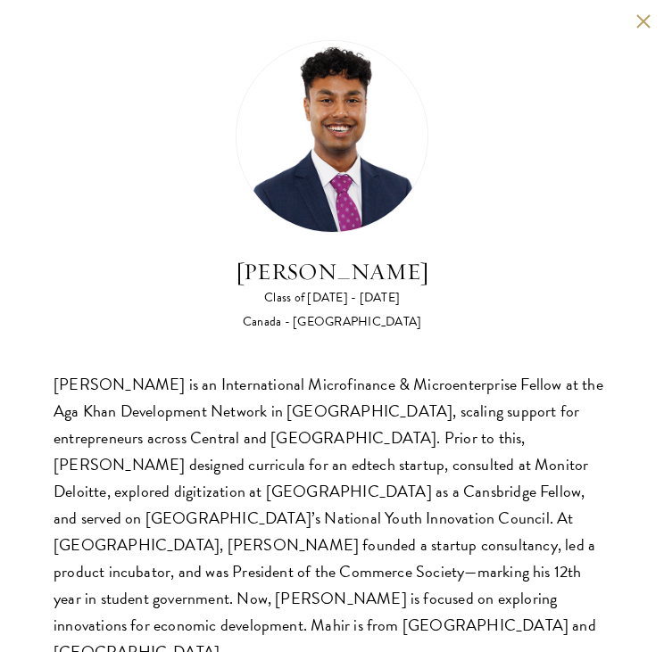
click at [647, 23] on button at bounding box center [642, 20] width 15 height 15
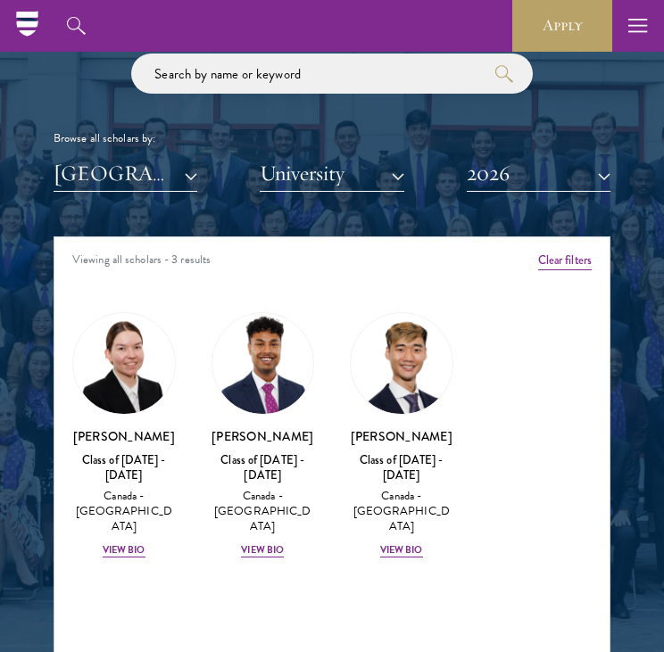
click at [453, 437] on div "[PERSON_NAME] Class of [DATE] - [DATE] [GEOGRAPHIC_DATA] - [GEOGRAPHIC_DATA] Vi…" at bounding box center [401, 435] width 139 height 283
click at [417, 446] on div "[PERSON_NAME] Class of [DATE] - [DATE] [GEOGRAPHIC_DATA] - [GEOGRAPHIC_DATA] Vi…" at bounding box center [401, 492] width 103 height 131
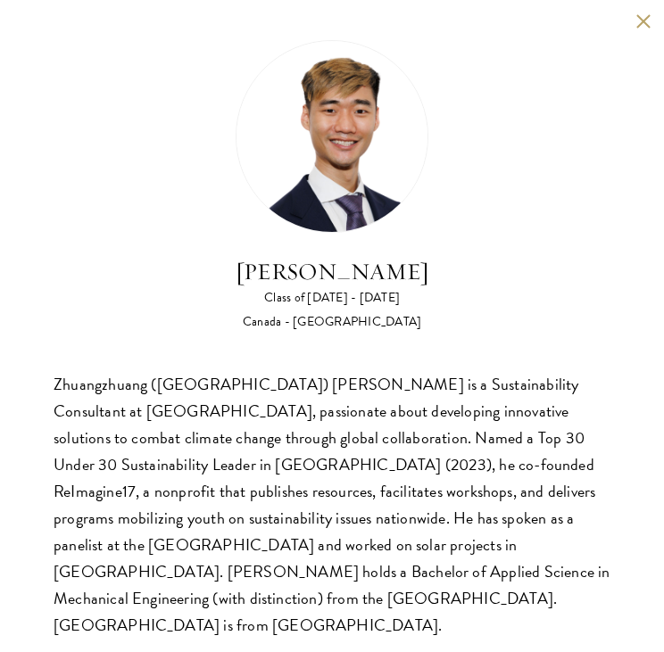
click at [635, 12] on div "[PERSON_NAME] Class of [DATE] - [DATE] [GEOGRAPHIC_DATA] - [GEOGRAPHIC_DATA] Zh…" at bounding box center [332, 339] width 664 height 679
click at [647, 30] on div "[PERSON_NAME] Class of [DATE] - [DATE] [GEOGRAPHIC_DATA] - [GEOGRAPHIC_DATA] Zh…" at bounding box center [332, 339] width 664 height 679
click at [646, 24] on button at bounding box center [642, 20] width 15 height 15
